Goal: Complete application form

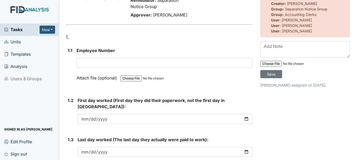
scroll to position [52, 0]
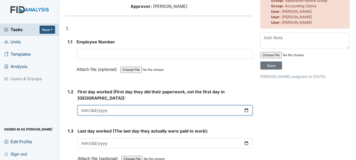
click at [85, 106] on input "date" at bounding box center [165, 111] width 174 height 10
type input "[DATE]"
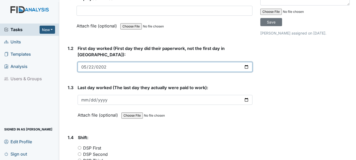
scroll to position [105, 0]
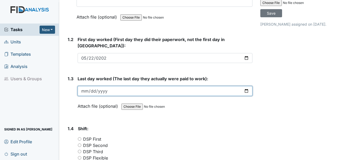
click at [86, 86] on input "date" at bounding box center [165, 91] width 174 height 10
type input "[DATE]"
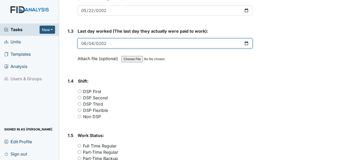
scroll to position [157, 0]
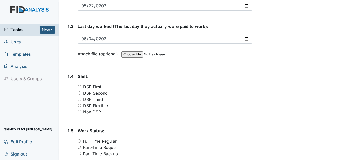
click at [80, 104] on input "DSP Flexible" at bounding box center [79, 105] width 3 height 3
radio input "true"
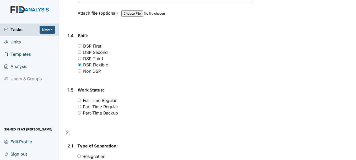
scroll to position [210, 0]
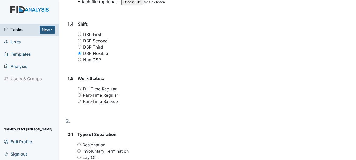
click at [79, 100] on input "Part-Time Backup" at bounding box center [79, 101] width 3 height 3
radio input "true"
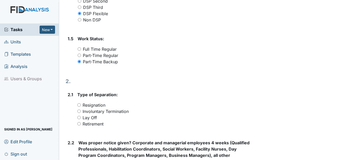
scroll to position [262, 0]
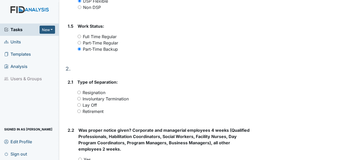
click at [79, 97] on input "Involuntary Termination" at bounding box center [78, 98] width 3 height 3
radio input "true"
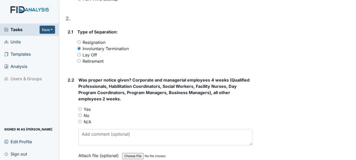
scroll to position [314, 0]
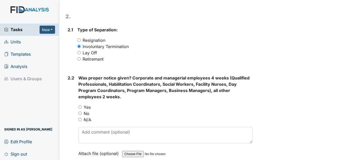
click at [81, 112] on input "No" at bounding box center [79, 113] width 3 height 3
radio input "true"
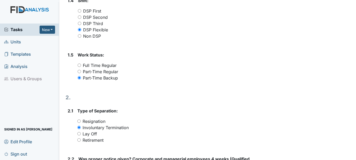
scroll to position [262, 0]
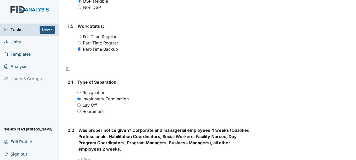
click at [80, 91] on input "Resignation" at bounding box center [78, 92] width 3 height 3
radio input "true"
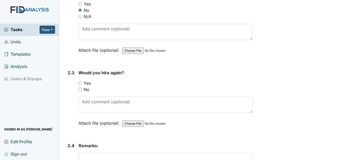
scroll to position [419, 0]
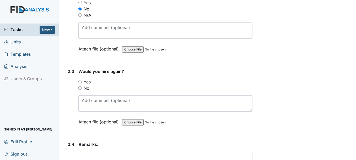
drag, startPoint x: 80, startPoint y: 81, endPoint x: 120, endPoint y: 91, distance: 41.6
click at [80, 86] on input "No" at bounding box center [79, 87] width 3 height 3
radio input "true"
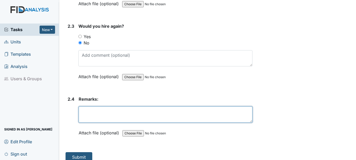
click at [86, 107] on textarea at bounding box center [165, 115] width 173 height 16
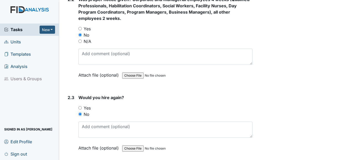
scroll to position [445, 0]
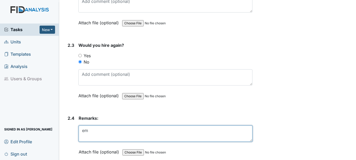
type textarea "e"
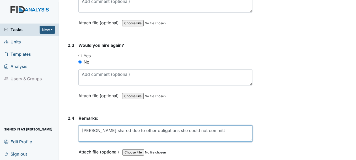
click at [195, 126] on textarea "[PERSON_NAME] shared due to other obligations she could not committ" at bounding box center [165, 134] width 173 height 16
click at [208, 126] on textarea "[PERSON_NAME] shared due to other obligations she could not commit" at bounding box center [165, 134] width 173 height 16
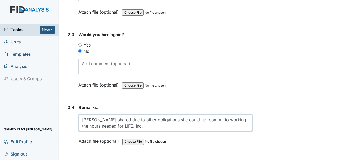
scroll to position [464, 0]
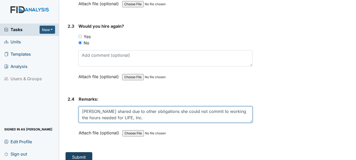
type textarea "[PERSON_NAME] shared due to other obligations she could not commit to working t…"
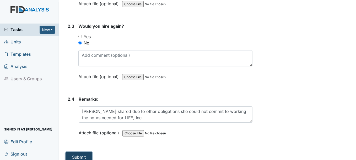
click at [84, 152] on button "Submit" at bounding box center [78, 157] width 27 height 10
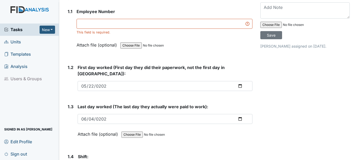
scroll to position [78, 0]
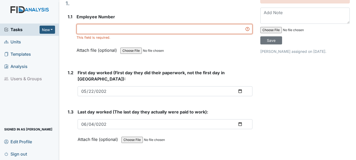
click at [88, 29] on input "text" at bounding box center [164, 29] width 176 height 10
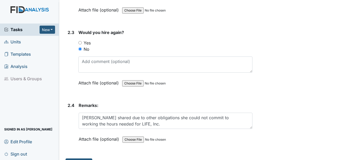
scroll to position [464, 0]
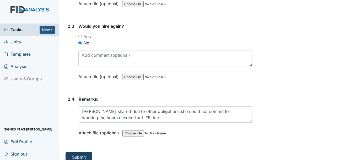
type input "27021"
click at [79, 152] on button "Submit" at bounding box center [78, 157] width 27 height 10
